Goal: Task Accomplishment & Management: Manage account settings

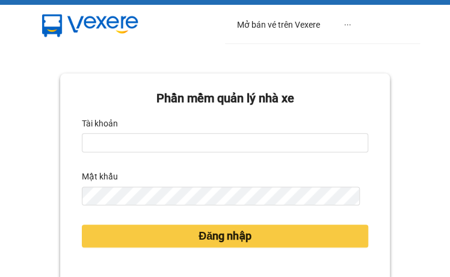
scroll to position [164, 0]
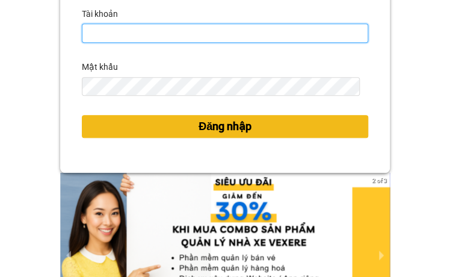
type input "btlhuong.halan"
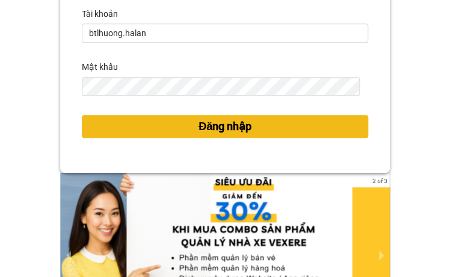
click at [218, 133] on span "Đăng nhập" at bounding box center [225, 126] width 53 height 17
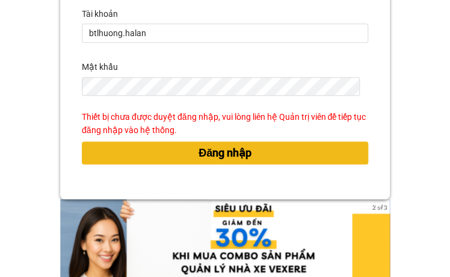
scroll to position [191, 0]
